Goal: Information Seeking & Learning: Understand process/instructions

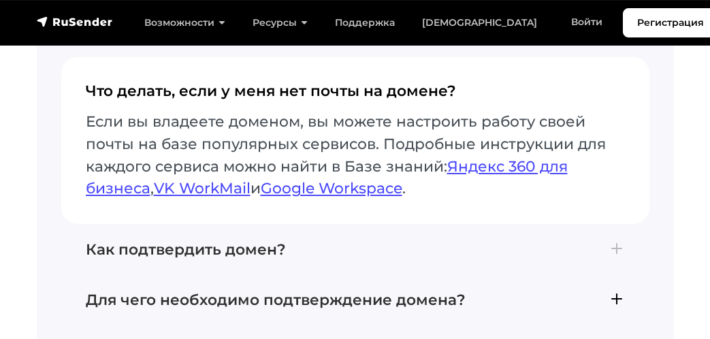
scroll to position [5463, 0]
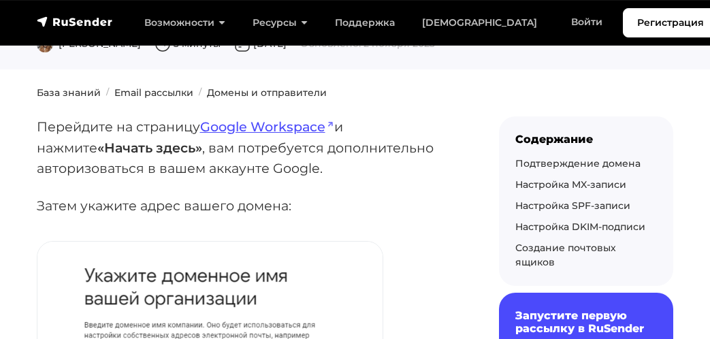
scroll to position [110, 0]
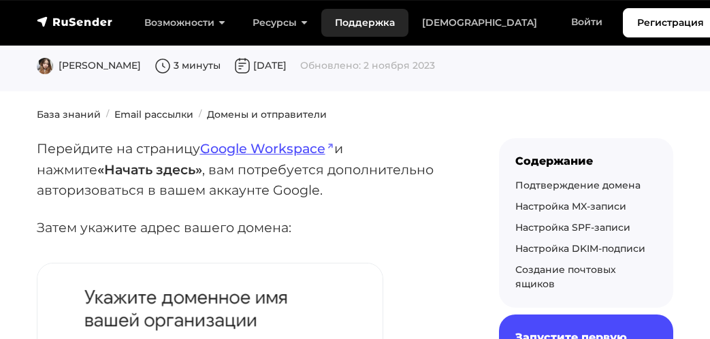
click at [337, 16] on link "Поддержка 24/7" at bounding box center [364, 23] width 87 height 28
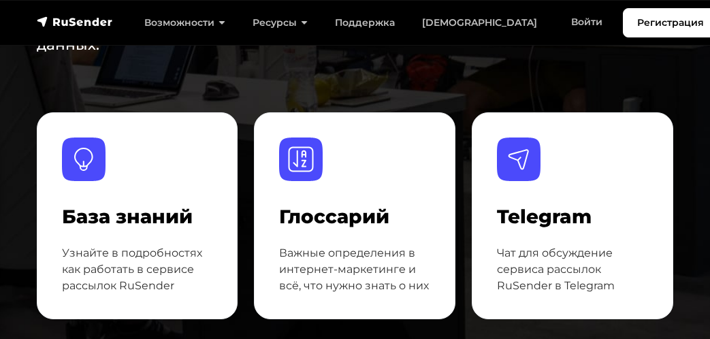
scroll to position [252, 0]
